Goal: Information Seeking & Learning: Learn about a topic

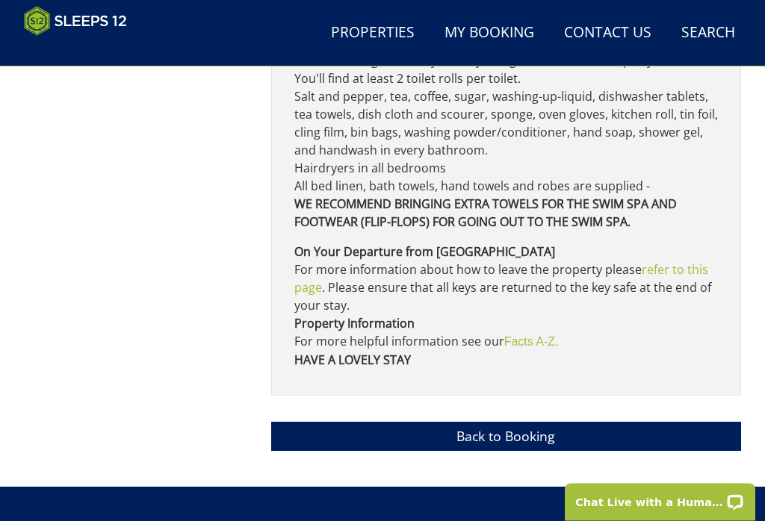
scroll to position [1326, 0]
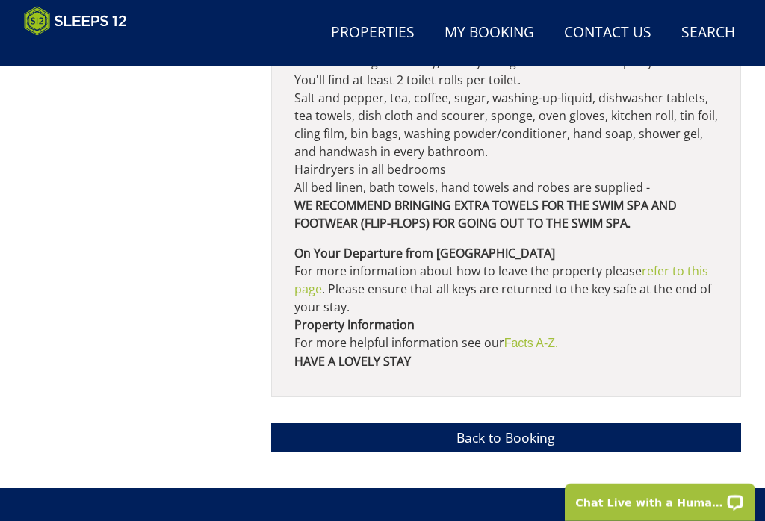
click at [542, 350] on font "Facts A-Z" at bounding box center [529, 343] width 51 height 13
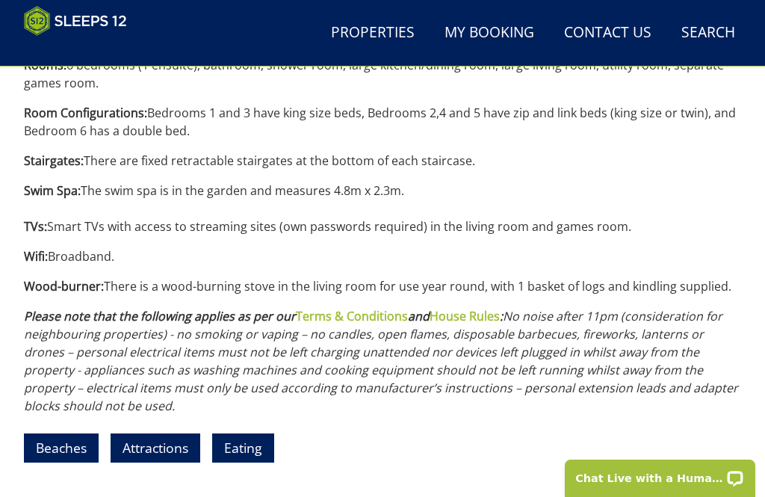
scroll to position [1742, 0]
click at [257, 434] on link "Eating" at bounding box center [243, 448] width 62 height 29
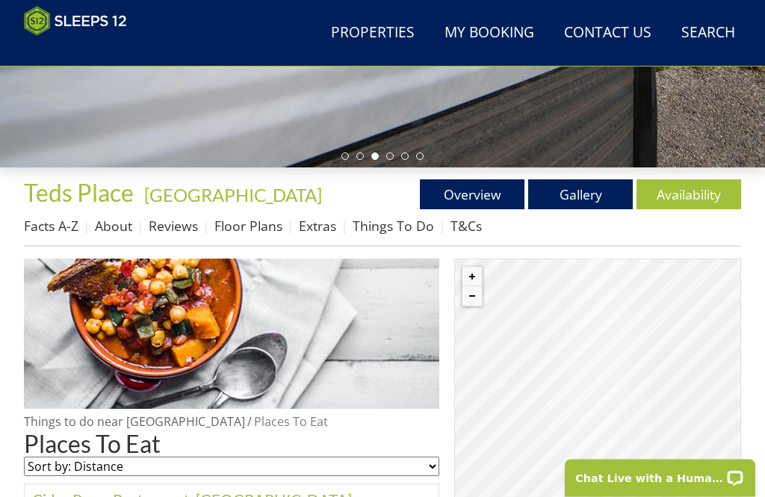
scroll to position [378, 0]
click at [123, 226] on link "About" at bounding box center [113, 226] width 37 height 18
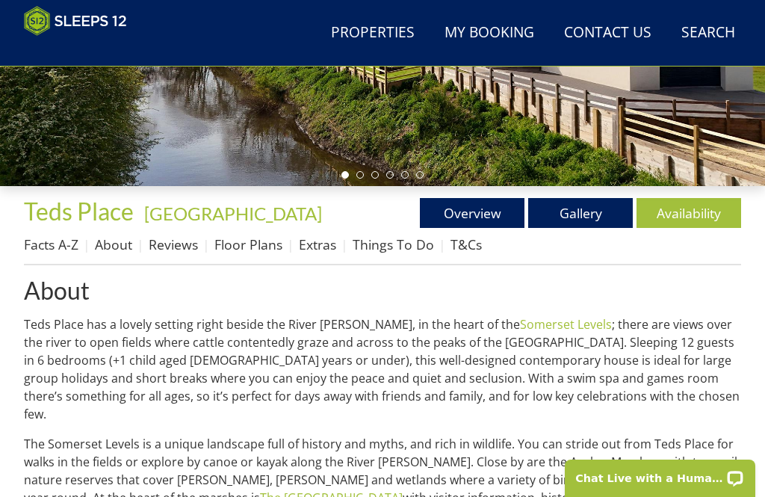
click at [52, 250] on link "Facts A-Z" at bounding box center [51, 244] width 55 height 18
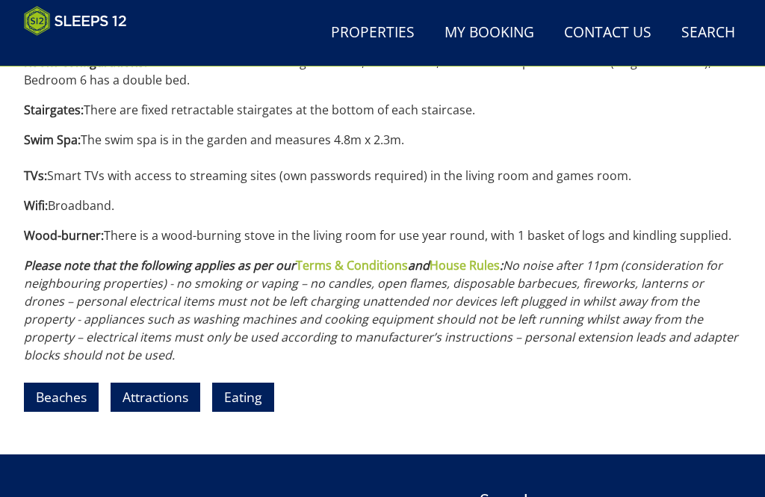
scroll to position [1848, 0]
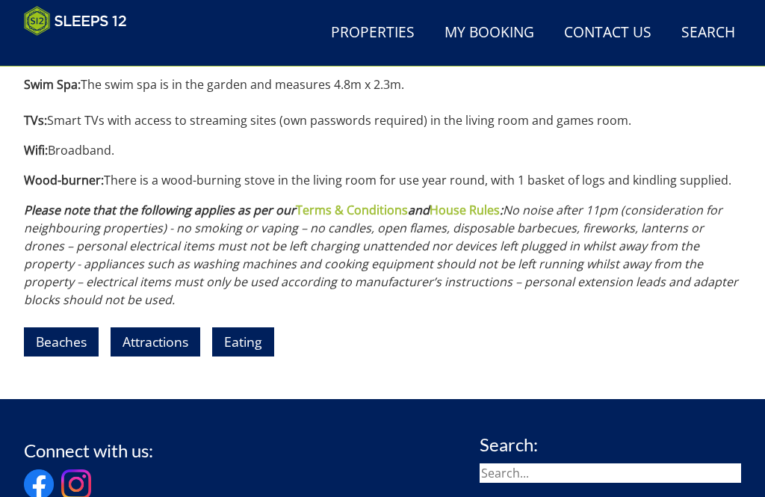
click at [261, 329] on link "Eating" at bounding box center [243, 341] width 62 height 29
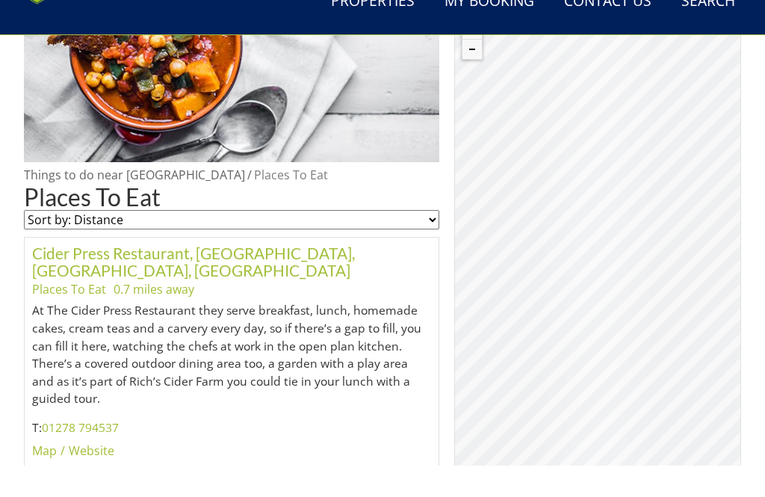
scroll to position [676, 0]
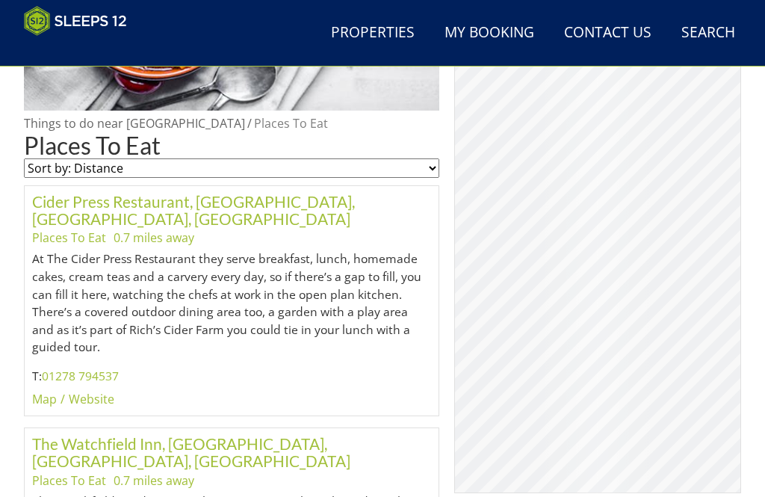
click at [101, 391] on link "Website" at bounding box center [92, 399] width 46 height 16
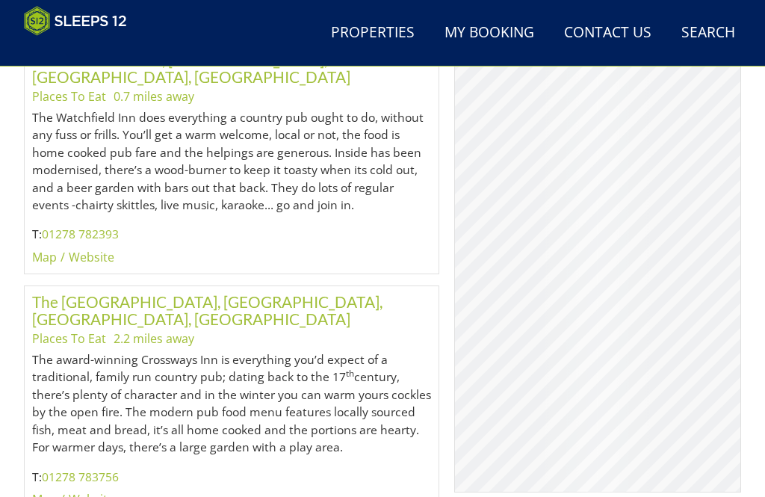
scroll to position [1060, 0]
